Goal: Information Seeking & Learning: Learn about a topic

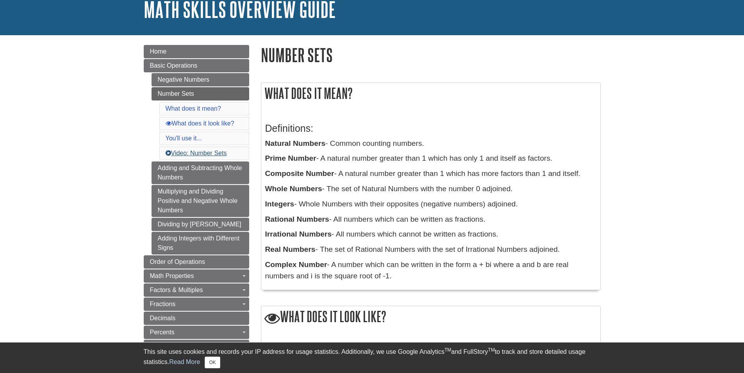
scroll to position [78, 0]
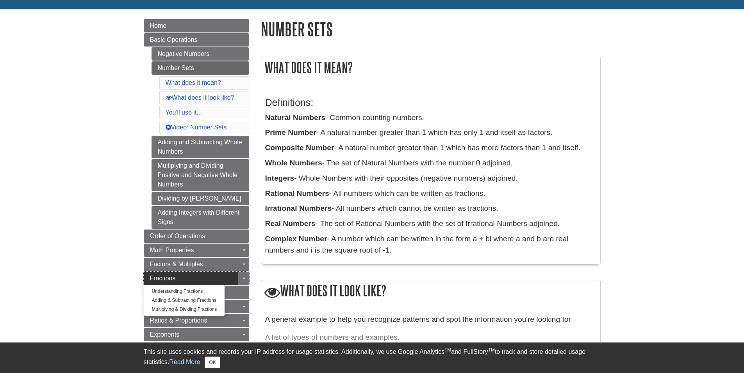
click at [234, 273] on link "Fractions" at bounding box center [196, 278] width 105 height 13
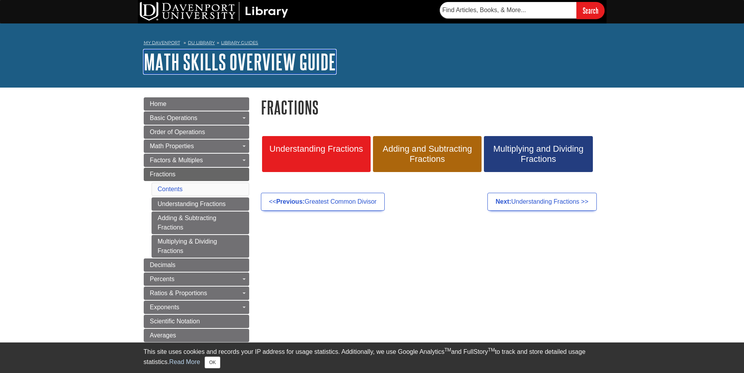
click at [152, 68] on link "Math Skills Overview Guide" at bounding box center [240, 62] width 192 height 24
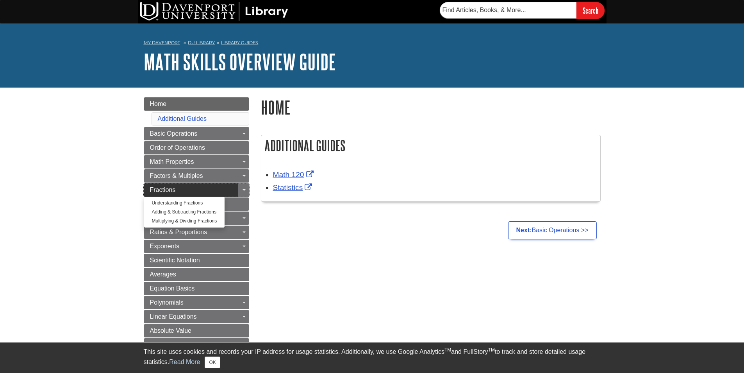
click at [198, 192] on link "Fractions" at bounding box center [196, 189] width 105 height 13
